Goal: Information Seeking & Learning: Learn about a topic

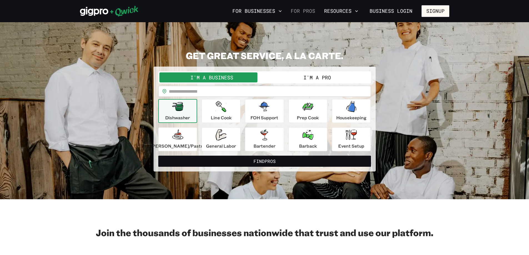
click at [312, 12] on link "For Pros" at bounding box center [302, 10] width 29 height 9
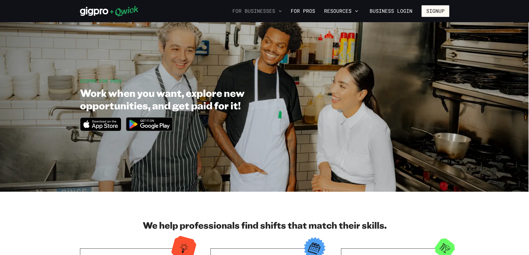
click at [271, 13] on button "For Businesses" at bounding box center [257, 10] width 54 height 9
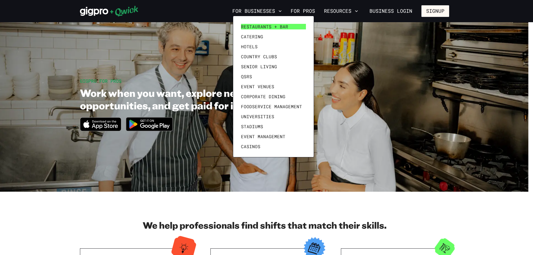
click at [269, 28] on span "Restaurants + Bar" at bounding box center [264, 27] width 47 height 6
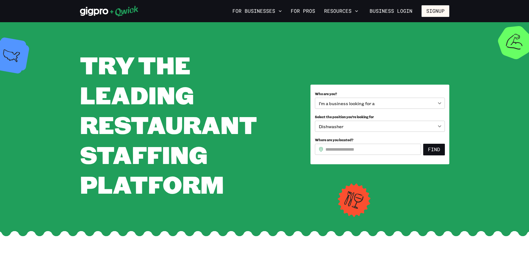
click at [134, 12] on icon at bounding box center [109, 11] width 59 height 11
